Goal: Task Accomplishment & Management: Manage account settings

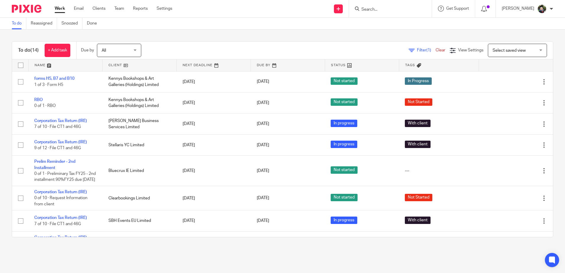
drag, startPoint x: 522, startPoint y: 53, endPoint x: 515, endPoint y: 56, distance: 6.5
click at [520, 53] on span "Select saved view" at bounding box center [513, 50] width 43 height 12
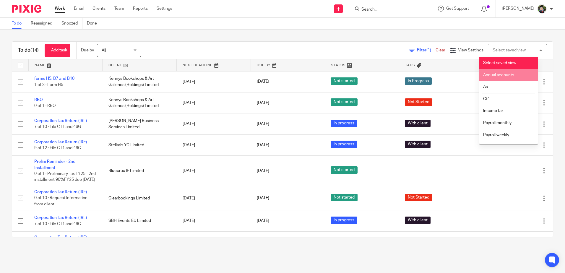
click at [497, 76] on span "Annual accounts" at bounding box center [498, 75] width 31 height 4
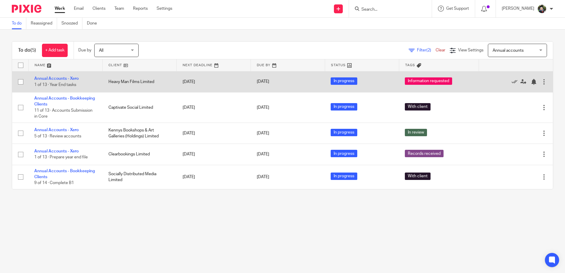
click at [58, 81] on td "Annual Accounts - Xero 1 of 13 · Year End tasks" at bounding box center [65, 81] width 74 height 21
click at [57, 79] on link "Annual Accounts - Xero" at bounding box center [56, 78] width 44 height 4
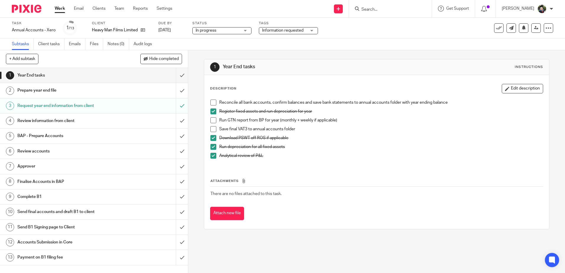
click at [210, 102] on span at bounding box center [213, 103] width 6 height 6
click at [211, 119] on span at bounding box center [213, 120] width 6 height 6
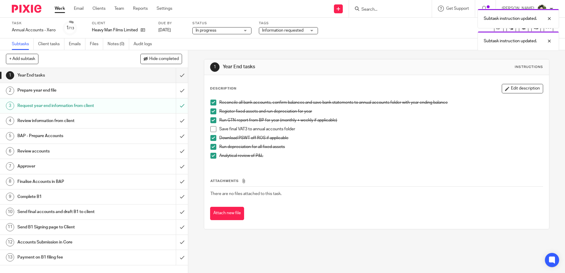
click at [212, 127] on span at bounding box center [213, 129] width 6 height 6
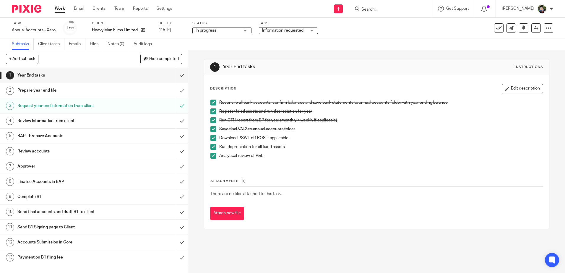
click at [285, 30] on span "Information requested" at bounding box center [282, 30] width 41 height 4
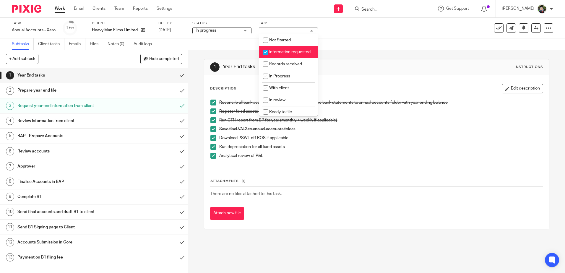
click at [286, 53] on span "Information requested" at bounding box center [289, 52] width 41 height 4
checkbox input "false"
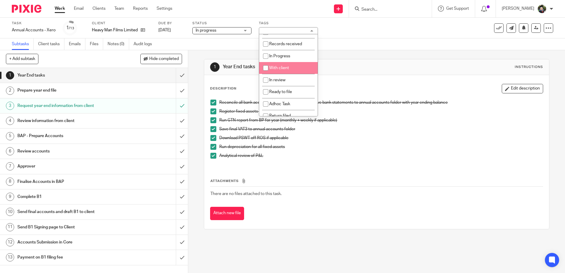
scroll to position [30, 0]
click at [284, 73] on span "In review" at bounding box center [277, 71] width 16 height 4
checkbox input "true"
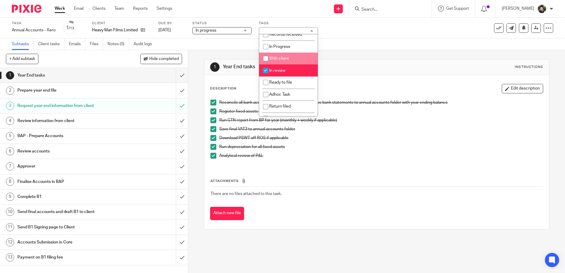
click at [229, 41] on div "Subtasks Client tasks Emails Files Notes (0) Audit logs" at bounding box center [282, 44] width 565 height 12
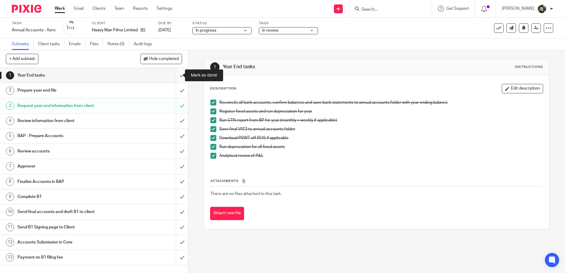
click at [172, 74] on input "submit" at bounding box center [94, 75] width 188 height 15
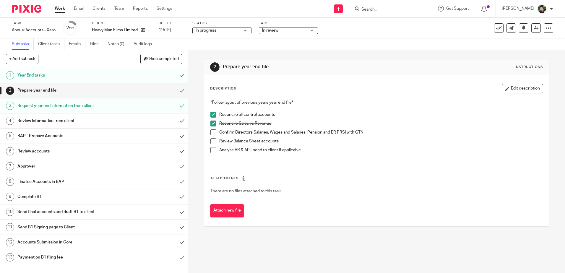
click at [210, 132] on span at bounding box center [213, 132] width 6 height 6
click at [212, 139] on span at bounding box center [213, 141] width 6 height 6
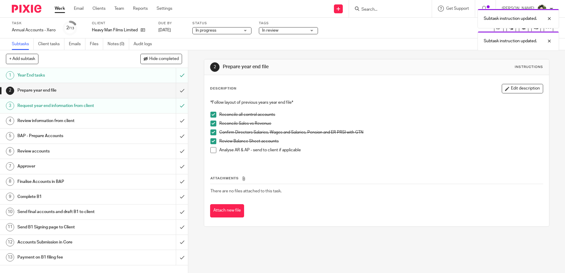
click at [212, 149] on span at bounding box center [213, 150] width 6 height 6
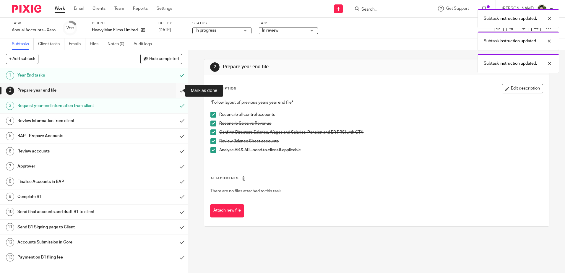
click at [175, 91] on input "submit" at bounding box center [94, 90] width 188 height 15
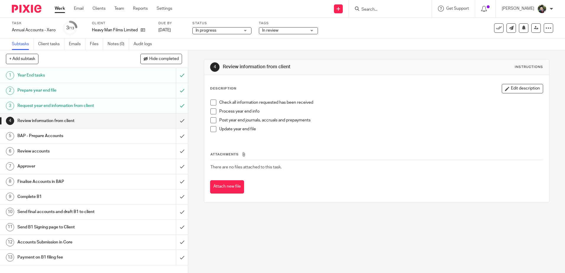
click at [210, 100] on span at bounding box center [213, 103] width 6 height 6
click at [211, 110] on span at bounding box center [213, 111] width 6 height 6
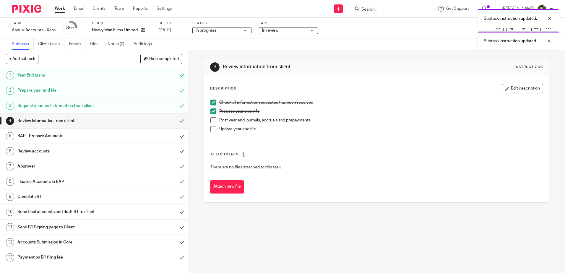
drag, startPoint x: 211, startPoint y: 120, endPoint x: 211, endPoint y: 127, distance: 6.8
click at [211, 120] on span at bounding box center [213, 120] width 6 height 6
click at [211, 128] on span at bounding box center [213, 129] width 6 height 6
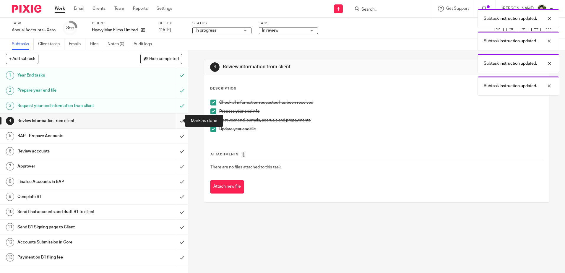
click at [177, 122] on input "submit" at bounding box center [94, 120] width 188 height 15
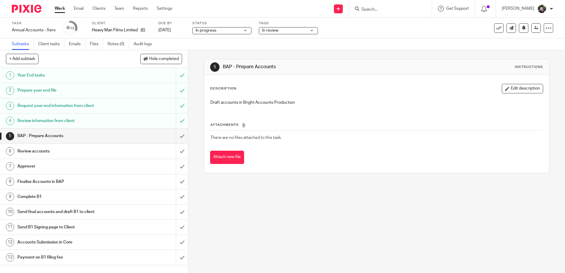
click at [176, 135] on input "submit" at bounding box center [94, 135] width 188 height 15
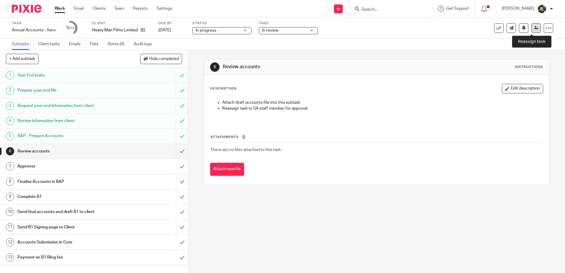
click at [531, 31] on link at bounding box center [535, 27] width 9 height 9
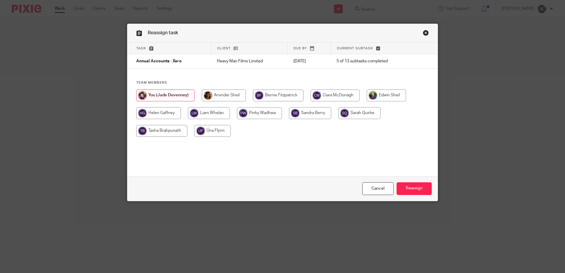
click at [231, 94] on input "radio" at bounding box center [224, 95] width 44 height 12
radio input "true"
click at [413, 191] on input "Reassign" at bounding box center [413, 188] width 35 height 13
click at [477, 138] on div "Reassign task Task Client Due by Current subtask Annual Accounts - Xero Heavy M…" at bounding box center [282, 136] width 565 height 273
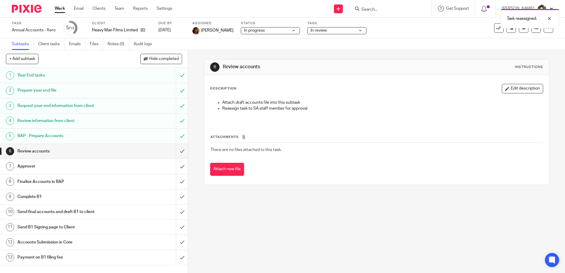
click at [58, 7] on link "Work" at bounding box center [60, 9] width 10 height 6
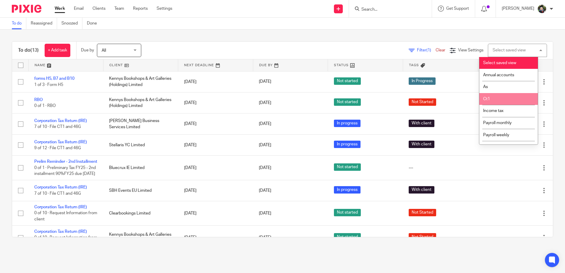
click at [499, 99] on li "Ct1" at bounding box center [508, 99] width 58 height 12
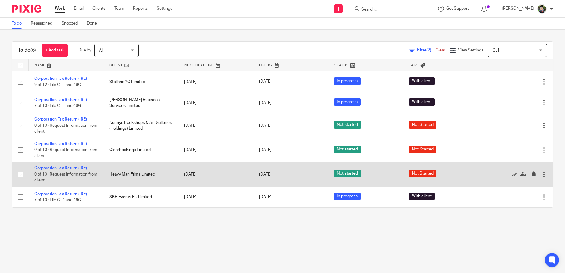
click at [55, 168] on link "Corporation Tax Return (IRE)" at bounding box center [60, 168] width 53 height 4
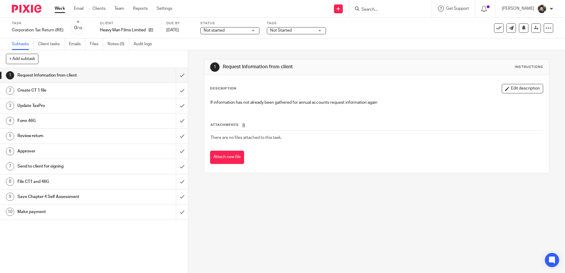
click at [224, 32] on span "Not started" at bounding box center [213, 30] width 21 height 4
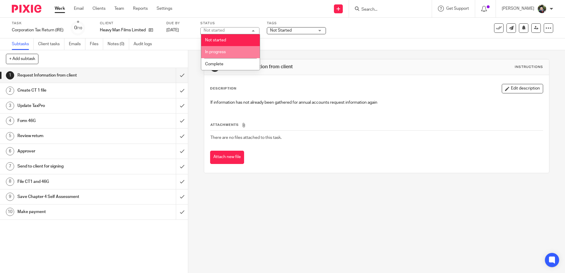
click at [227, 52] on li "In progress" at bounding box center [230, 52] width 58 height 12
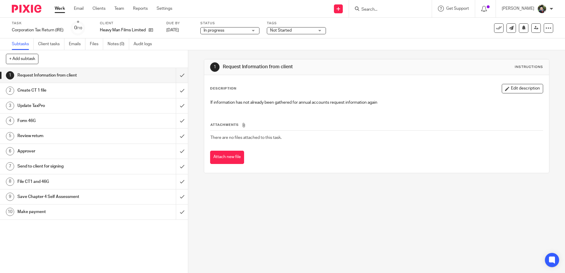
click at [289, 31] on span "Not Started" at bounding box center [281, 30] width 22 height 4
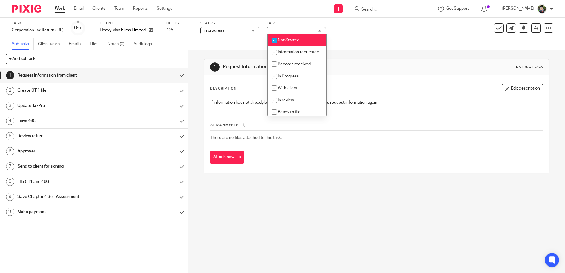
click at [293, 41] on span "Not Started" at bounding box center [289, 40] width 22 height 4
checkbox input "false"
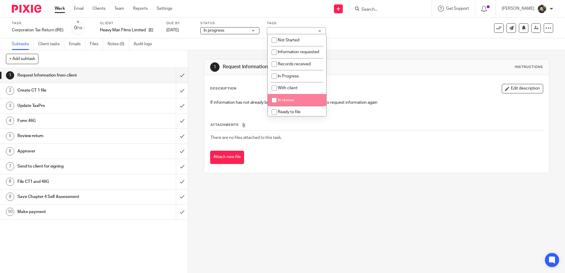
click at [289, 102] on span "In review" at bounding box center [286, 100] width 16 height 4
checkbox input "true"
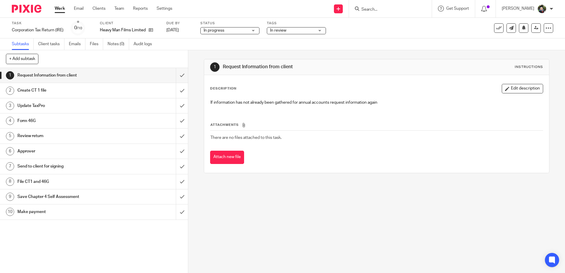
click at [223, 43] on div "Subtasks Client tasks Emails Files Notes (0) Audit logs" at bounding box center [282, 44] width 565 height 12
click at [175, 75] on input "submit" at bounding box center [94, 75] width 188 height 15
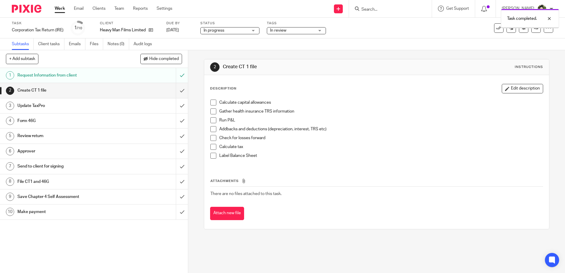
click at [212, 103] on span at bounding box center [213, 103] width 6 height 6
click at [212, 110] on span at bounding box center [213, 111] width 6 height 6
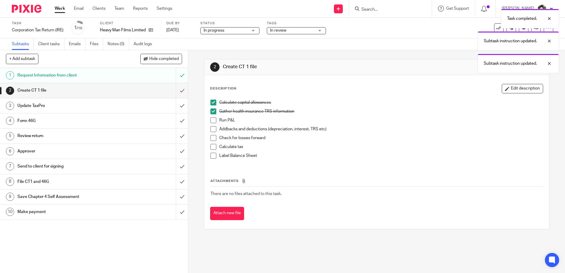
drag, startPoint x: 212, startPoint y: 121, endPoint x: 212, endPoint y: 124, distance: 3.2
click at [212, 121] on span at bounding box center [213, 120] width 6 height 6
click at [212, 131] on span at bounding box center [213, 129] width 6 height 6
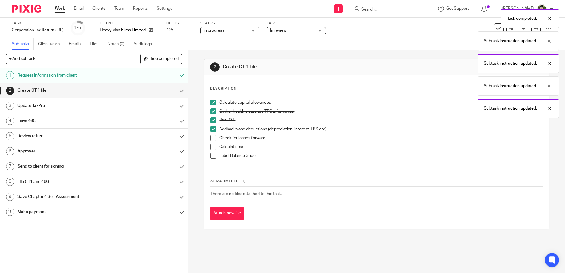
click at [212, 137] on span at bounding box center [213, 138] width 6 height 6
click at [212, 147] on span at bounding box center [213, 147] width 6 height 6
click at [212, 156] on span at bounding box center [213, 156] width 6 height 6
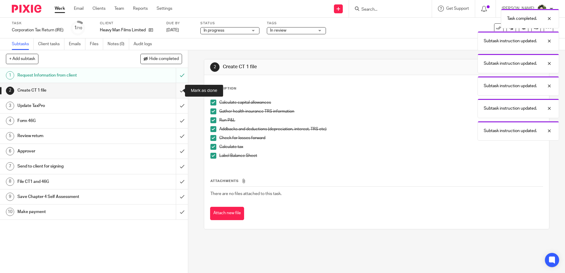
click at [172, 90] on input "submit" at bounding box center [94, 90] width 188 height 15
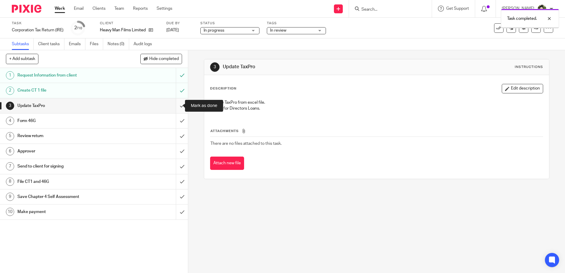
click at [176, 106] on input "submit" at bounding box center [94, 105] width 188 height 15
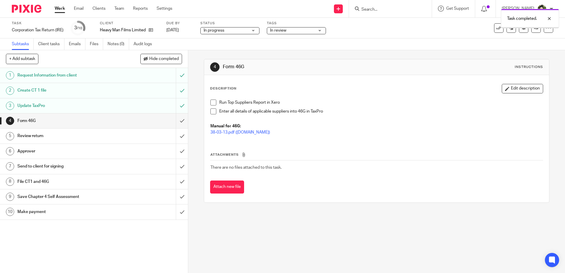
click at [212, 104] on span at bounding box center [213, 103] width 6 height 6
click at [212, 111] on span at bounding box center [213, 111] width 6 height 6
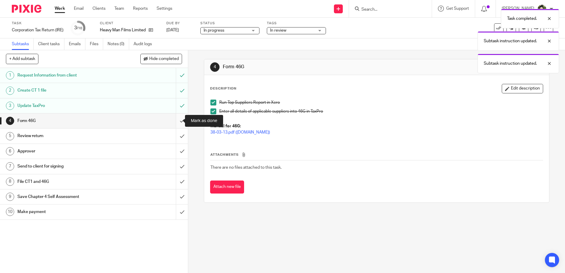
click at [175, 121] on input "submit" at bounding box center [94, 120] width 188 height 15
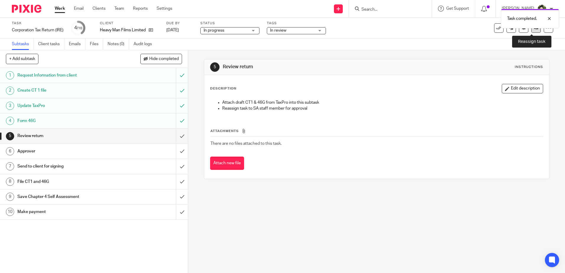
click at [531, 31] on link at bounding box center [535, 27] width 9 height 9
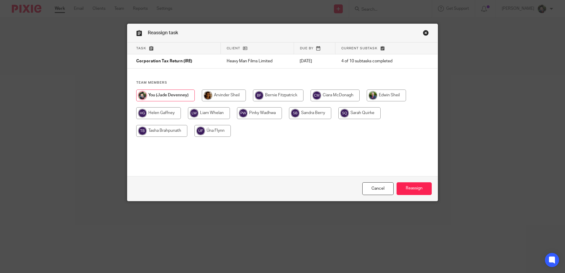
click at [220, 95] on input "radio" at bounding box center [224, 95] width 44 height 12
radio input "true"
click at [410, 188] on input "Reassign" at bounding box center [413, 188] width 35 height 13
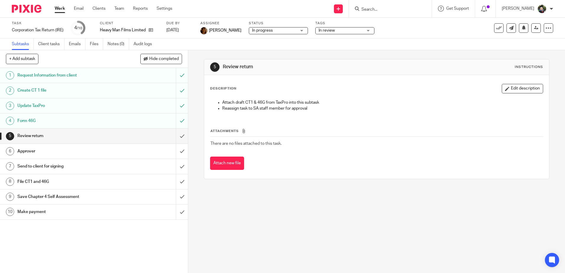
click at [346, 206] on div "5 Review return Instructions Description Edit description Attach draft CT1 & 46…" at bounding box center [376, 161] width 377 height 223
